Goal: Task Accomplishment & Management: Use online tool/utility

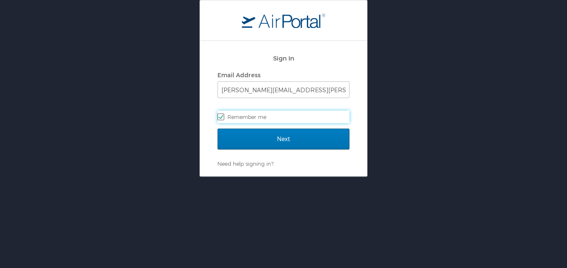
click at [267, 126] on div "Sign In Email Address luke.perry@chghealthcare.com Remember me" at bounding box center [284, 89] width 132 height 80
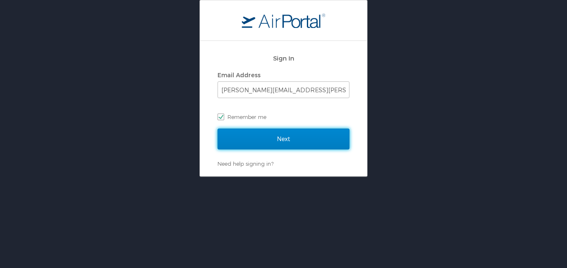
click at [267, 137] on input "Next" at bounding box center [284, 139] width 132 height 21
click at [267, 137] on form "Sign In Email Address luke.perry@chghealthcare.com Remember me Next" at bounding box center [284, 99] width 132 height 101
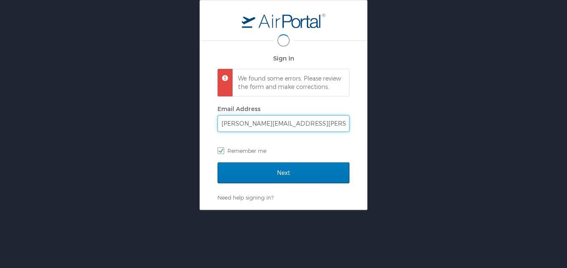
click at [267, 132] on input "luke.perry@chghealthcare.com" at bounding box center [283, 124] width 131 height 16
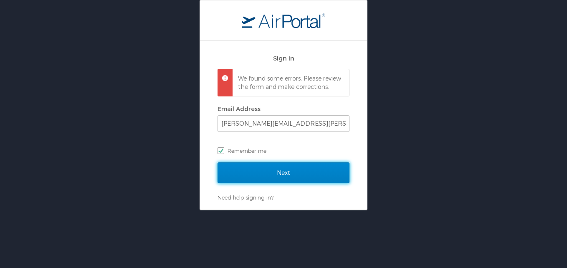
click at [219, 176] on input "Next" at bounding box center [284, 172] width 132 height 21
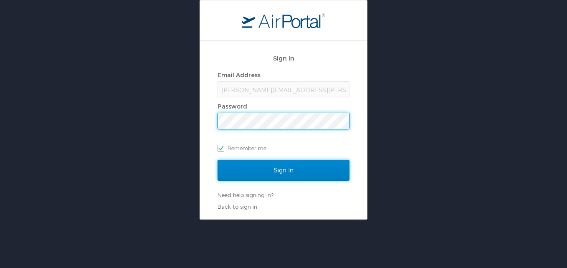
click at [270, 165] on input "Sign In" at bounding box center [284, 170] width 132 height 21
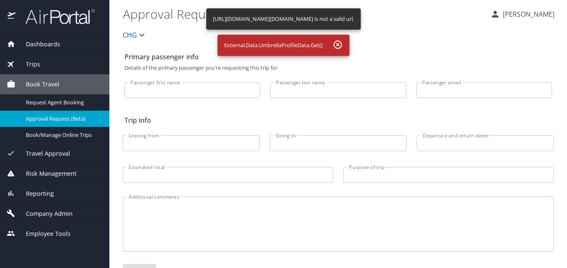
click at [43, 192] on span "Reporting" at bounding box center [34, 193] width 38 height 9
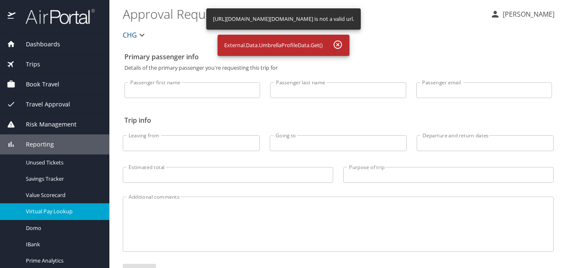
click at [69, 211] on span "Virtual Pay Lookup" at bounding box center [63, 212] width 74 height 8
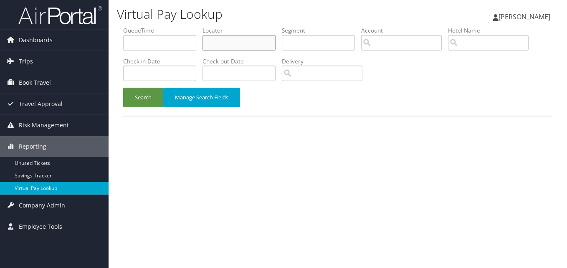
click at [222, 36] on input "text" at bounding box center [239, 42] width 73 height 15
paste input "EHHSMT"
type input "EHHSMT"
click at [150, 90] on button "Search" at bounding box center [143, 98] width 40 height 20
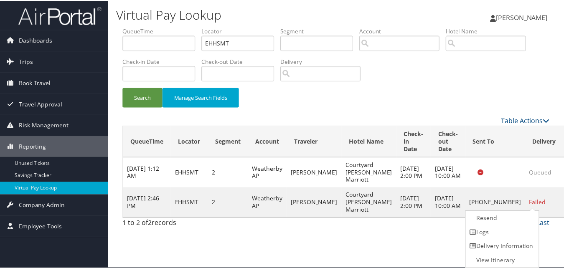
scroll to position [0, 0]
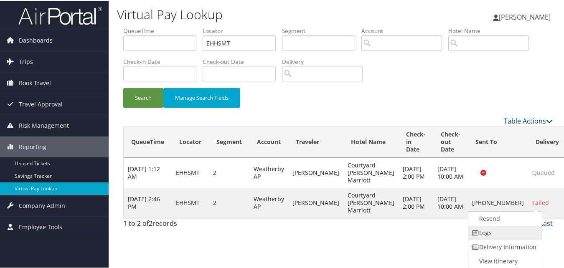
click at [506, 236] on link "Logs" at bounding box center [503, 232] width 71 height 14
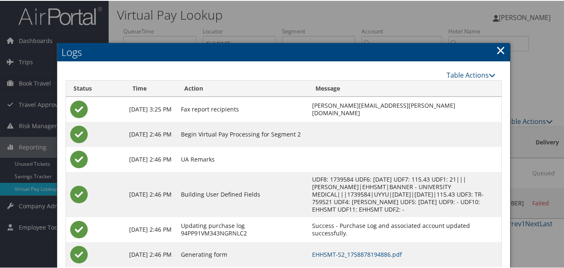
scroll to position [39, 0]
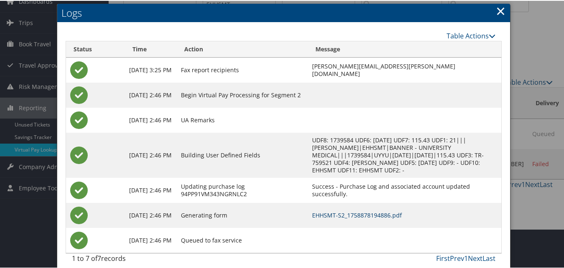
click at [332, 211] on link "EHHSMT-S2_1758878194886.pdf" at bounding box center [357, 215] width 90 height 8
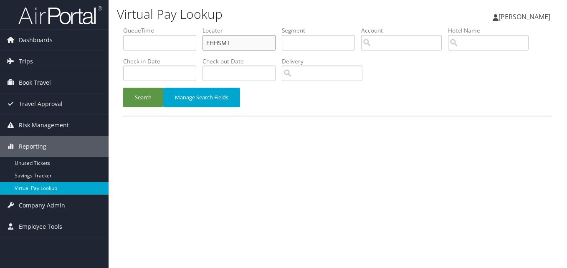
drag, startPoint x: 189, startPoint y: 36, endPoint x: 183, endPoint y: 40, distance: 7.5
click at [139, 26] on ul "QueueTime Locator EHHSMT Segment Account Traveler Hotel Name Check-in Date Chec…" at bounding box center [337, 26] width 429 height 0
paste input "JSDWCW"
type input "JSDWCW"
click at [147, 99] on button "Search" at bounding box center [143, 98] width 40 height 20
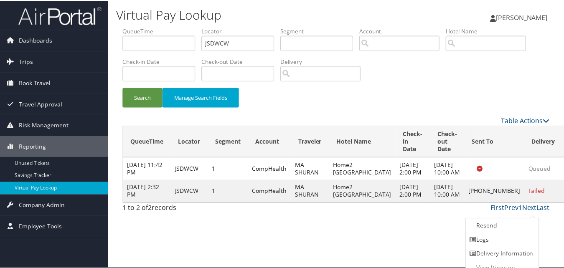
scroll to position [8, 0]
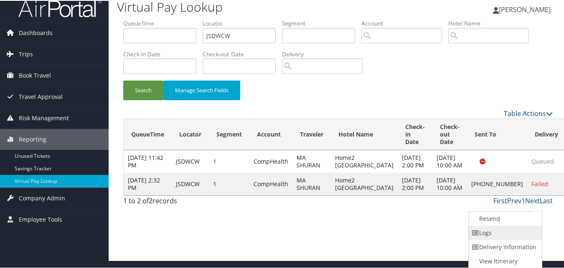
click at [523, 233] on link "Logs" at bounding box center [504, 232] width 71 height 14
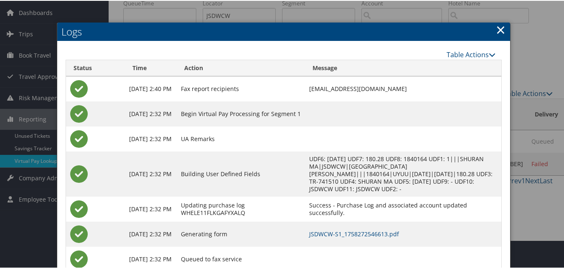
scroll to position [54, 0]
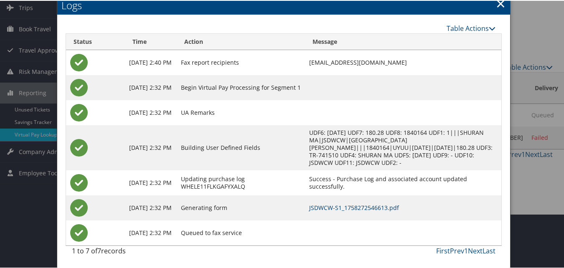
click at [349, 211] on link "JSDWCW-S1_1758272546613.pdf" at bounding box center [354, 207] width 90 height 8
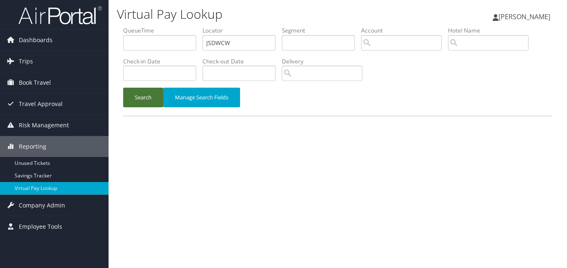
click at [139, 92] on button "Search" at bounding box center [143, 98] width 40 height 20
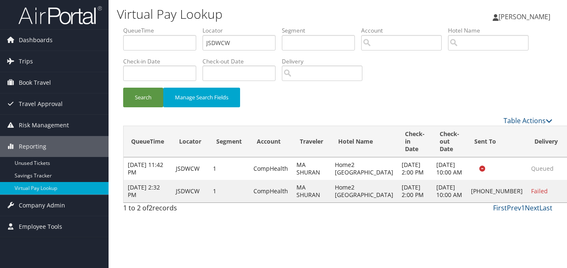
click at [521, 198] on link "Logs" at bounding box center [516, 202] width 53 height 14
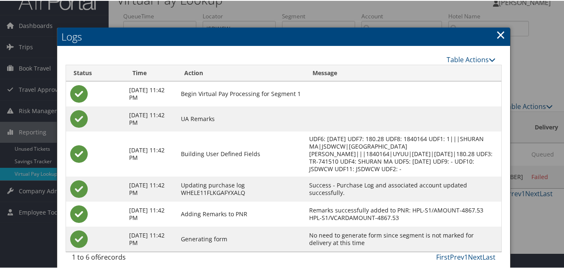
scroll to position [21, 0]
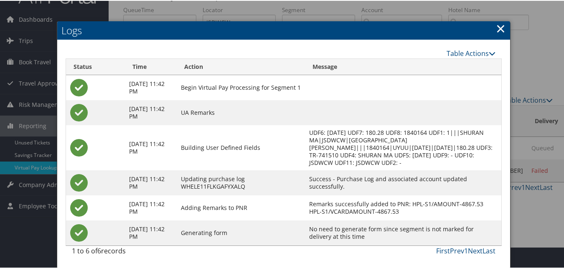
click at [498, 25] on link "×" at bounding box center [501, 27] width 10 height 17
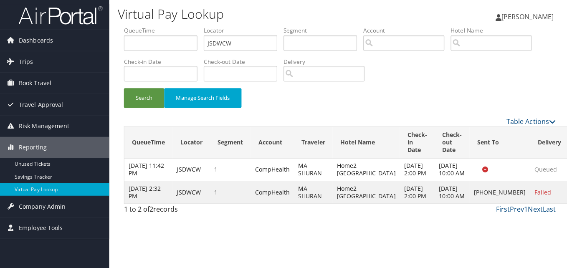
scroll to position [0, 0]
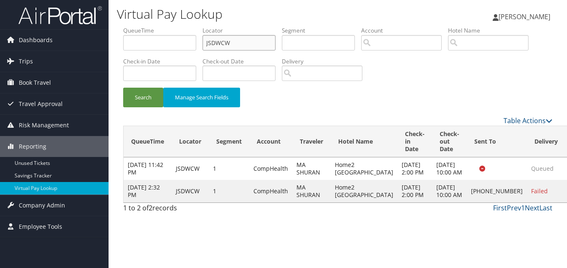
drag, startPoint x: 245, startPoint y: 45, endPoint x: 170, endPoint y: 37, distance: 75.6
click at [170, 26] on ul "QueueTime Locator JSDWCW Segment Account Traveler Hotel Name Check-in Date Chec…" at bounding box center [337, 26] width 429 height 0
click at [53, 38] on link "Dashboards" at bounding box center [54, 40] width 109 height 21
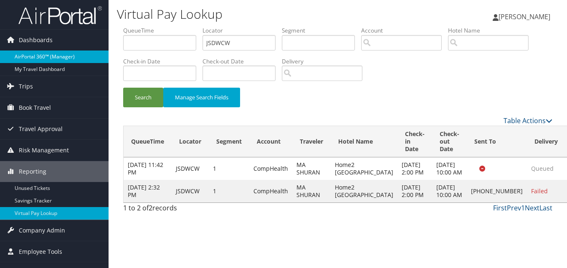
click at [58, 52] on link "AirPortal 360™ (Manager)" at bounding box center [54, 57] width 109 height 13
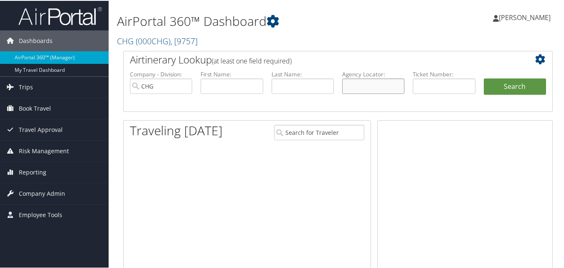
click at [351, 82] on input "text" at bounding box center [373, 85] width 62 height 15
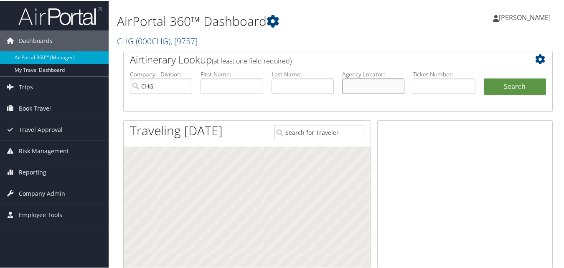
paste input "JSDWCW"
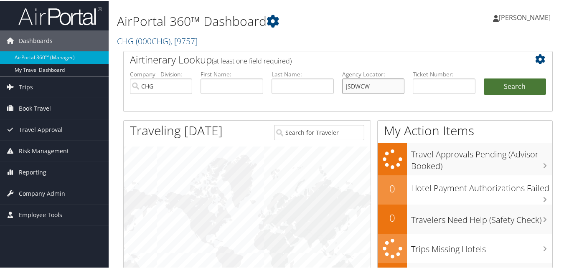
type input "JSDWCW"
click at [498, 86] on button "Search" at bounding box center [515, 86] width 62 height 17
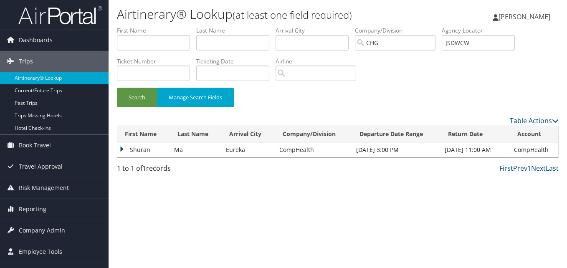
click at [147, 148] on td "Shuran" at bounding box center [143, 149] width 53 height 15
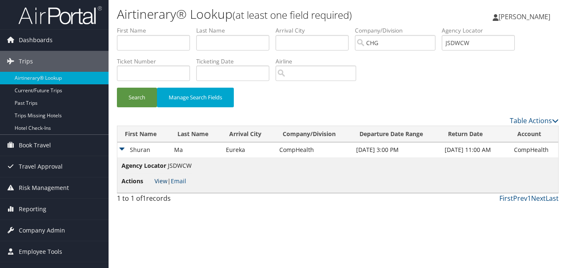
click at [160, 181] on link "View" at bounding box center [161, 181] width 13 height 8
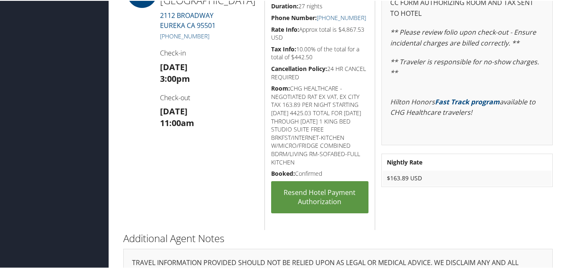
scroll to position [244, 0]
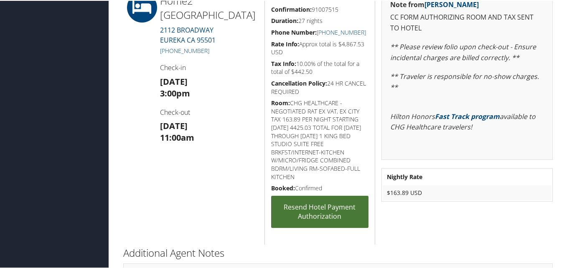
click at [319, 220] on link "Resend Hotel Payment Authorization" at bounding box center [320, 211] width 98 height 32
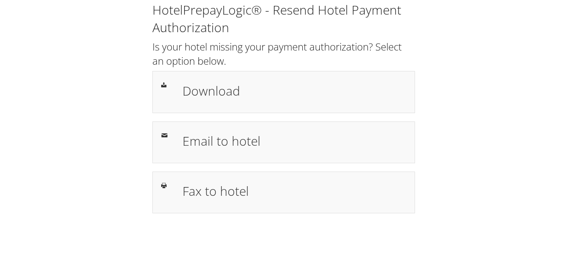
click at [302, 75] on div "Download" at bounding box center [283, 92] width 263 height 42
